Goal: Find specific page/section: Find specific page/section

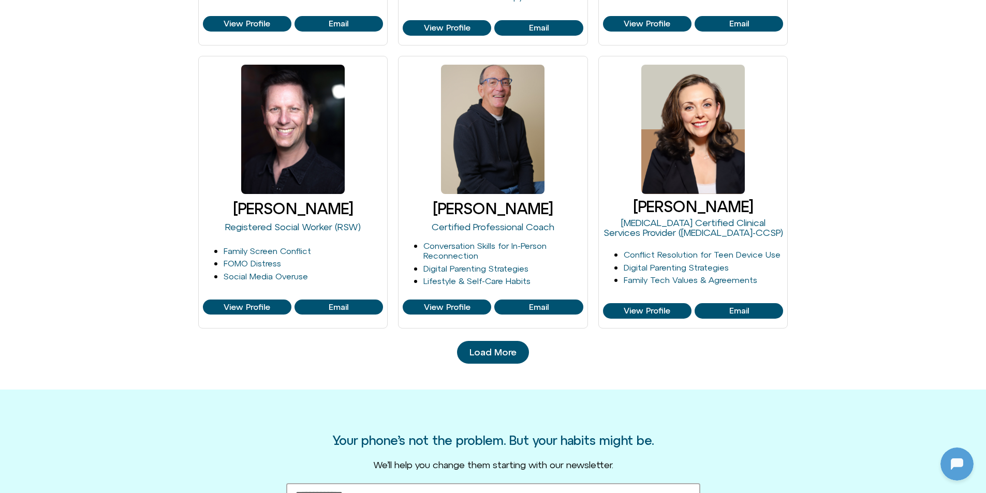
scroll to position [983, 0]
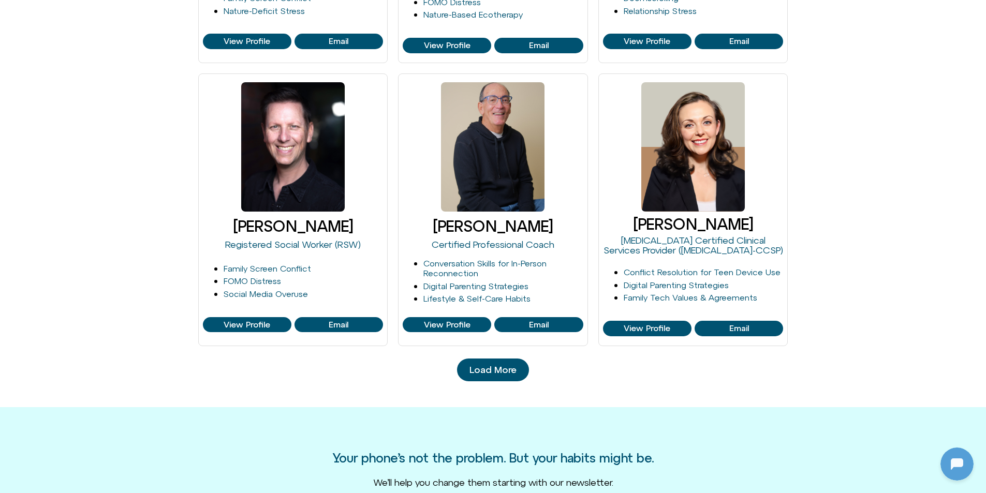
click at [477, 366] on span "Load More" at bounding box center [492, 370] width 47 height 10
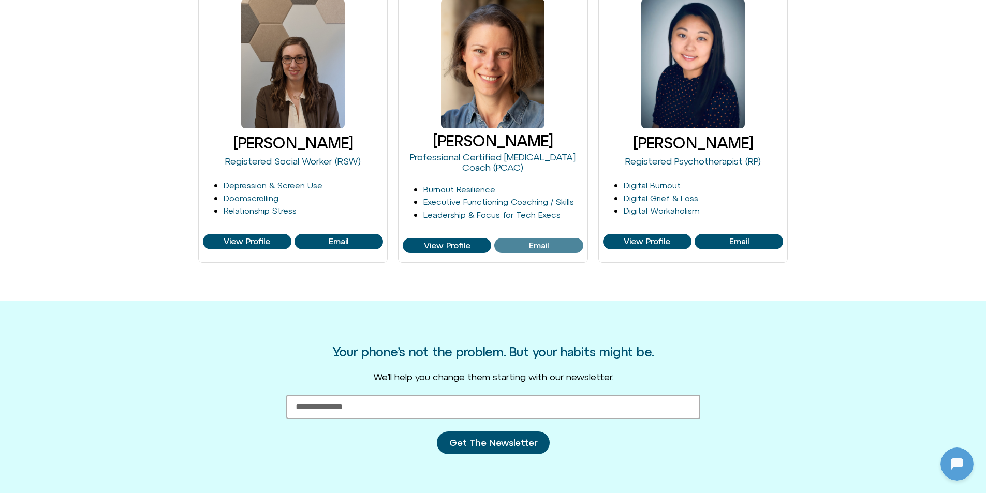
scroll to position [1656, 0]
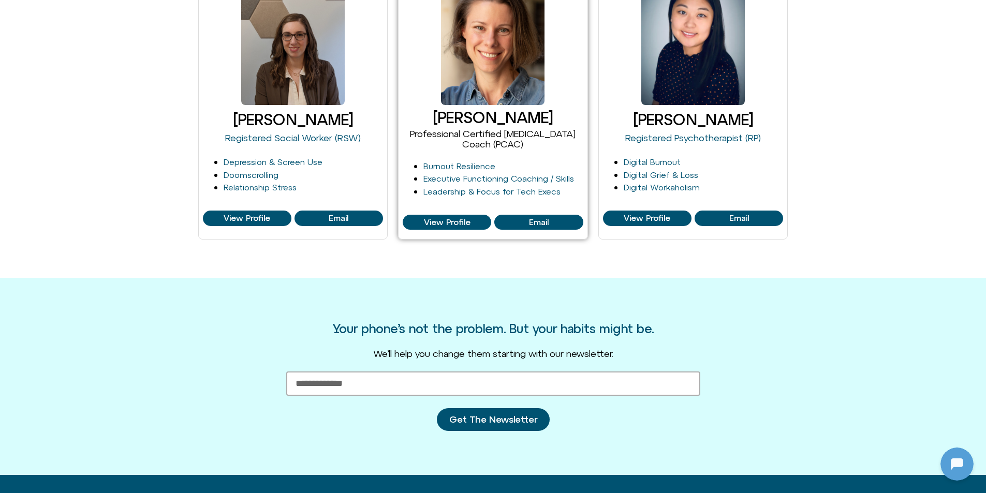
click at [454, 138] on link "Professional Certified [MEDICAL_DATA] Coach (PCAC)" at bounding box center [493, 138] width 166 height 21
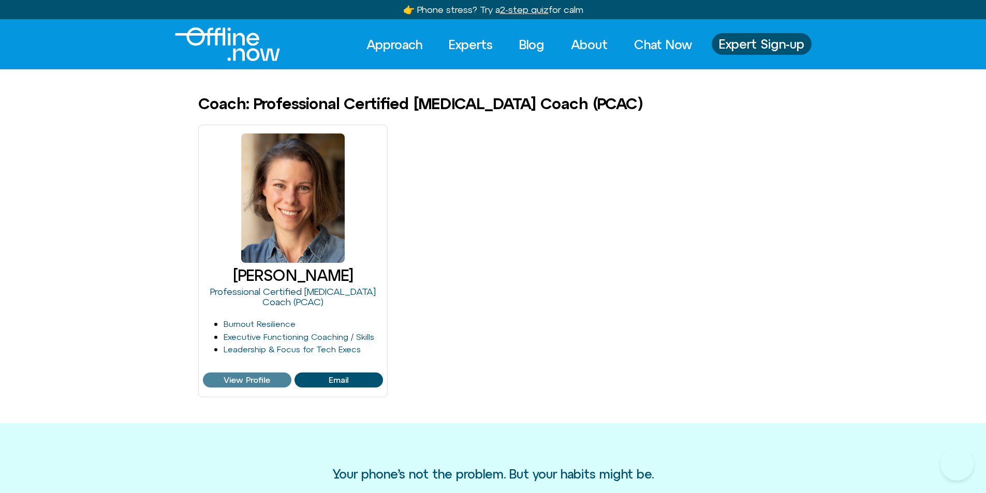
click at [274, 379] on span "View Profile" at bounding box center [247, 380] width 82 height 9
